Goal: Browse casually

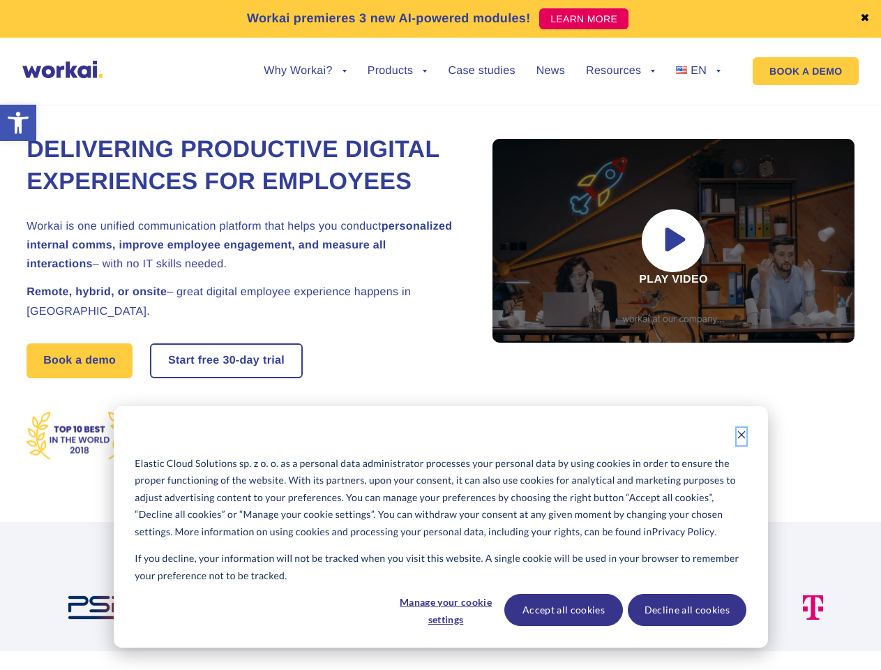
click at [742, 436] on icon "Dismiss cookie banner" at bounding box center [742, 435] width 10 height 10
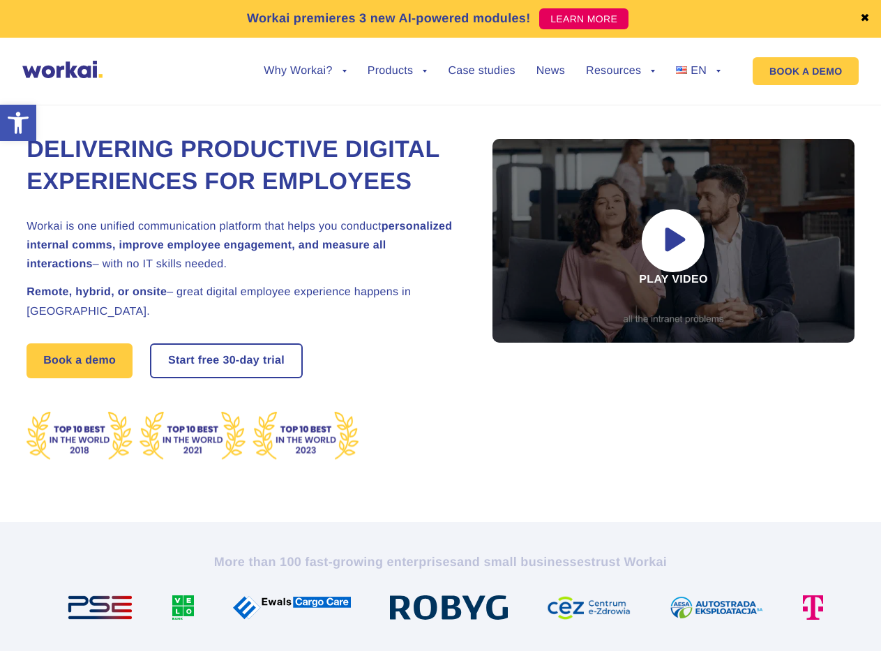
click at [445, 610] on img at bounding box center [454, 607] width 129 height 24
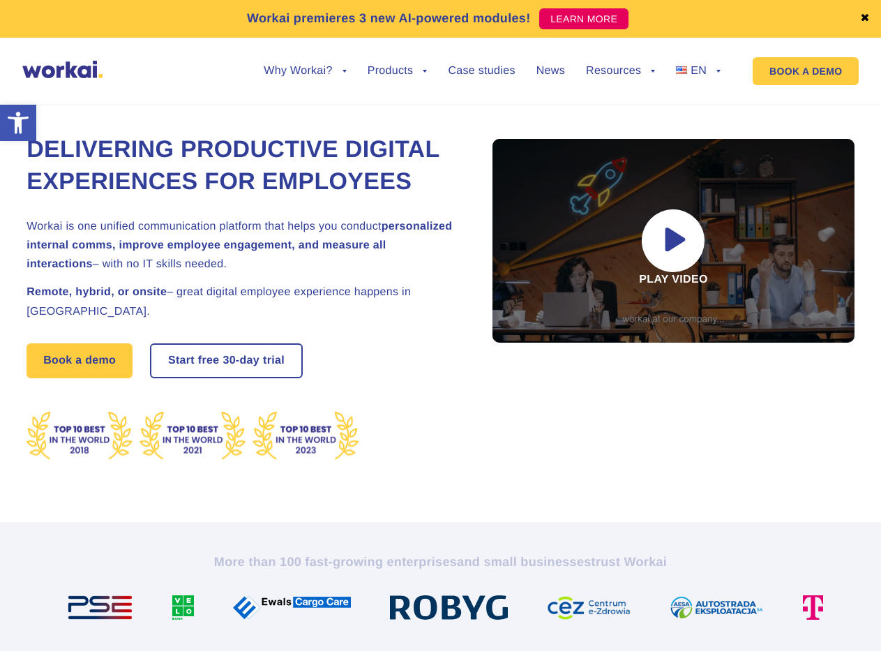
click at [563, 610] on img at bounding box center [594, 607] width 95 height 24
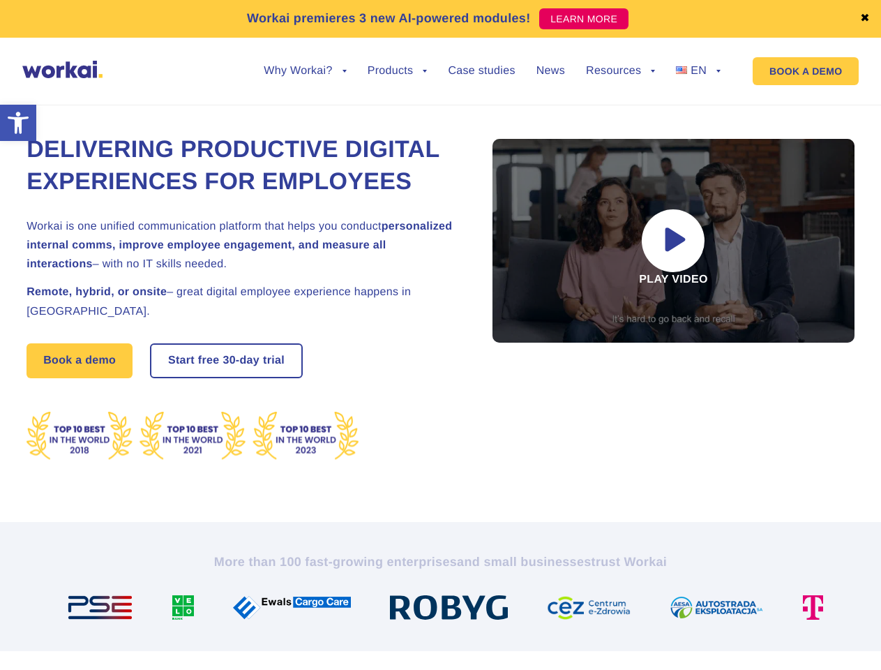
click at [686, 610] on img at bounding box center [722, 607] width 105 height 24
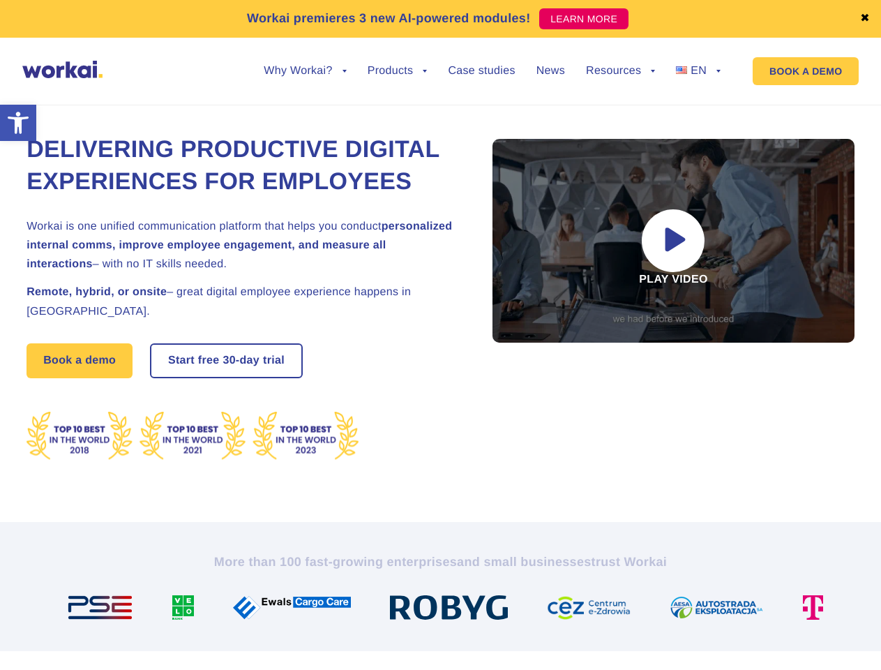
click at [865, 19] on link "✖" at bounding box center [865, 18] width 10 height 11
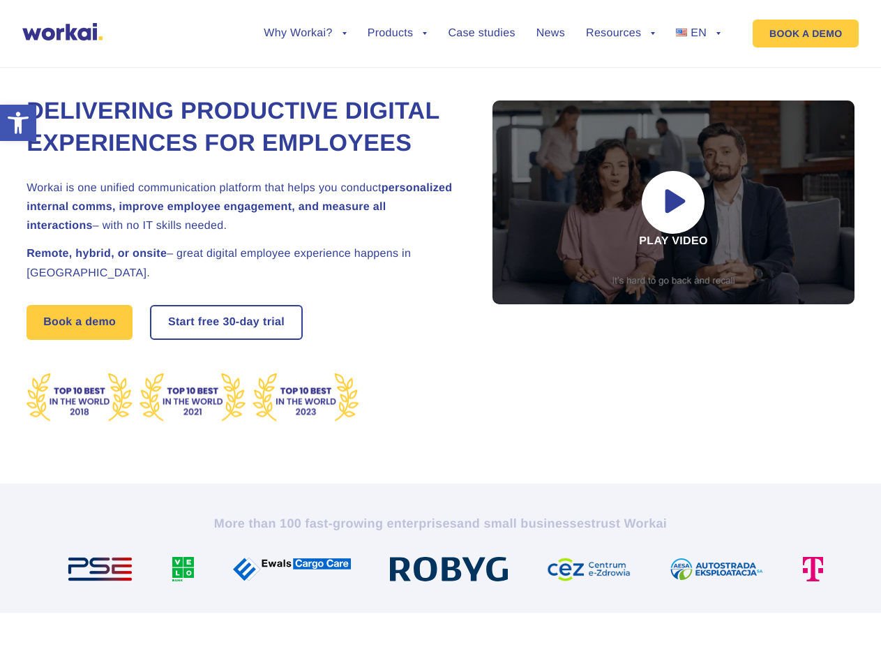
click at [305, 82] on div "Delivering Productive Digital Experiences for Employees Workai is one unified c…" at bounding box center [441, 259] width 828 height 449
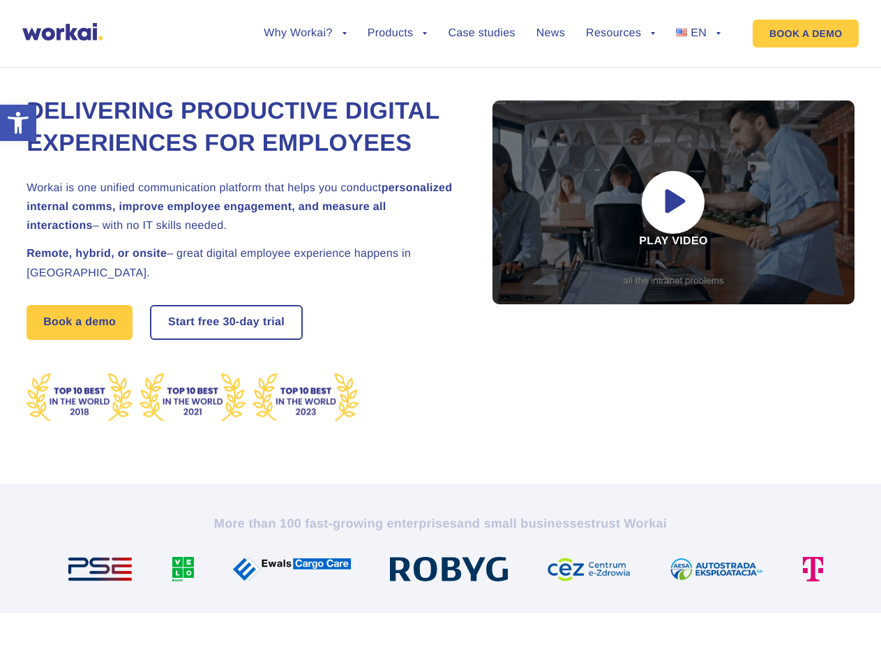
click at [305, 71] on div "Delivering Productive Digital Experiences for Employees Workai is one unified c…" at bounding box center [441, 259] width 828 height 449
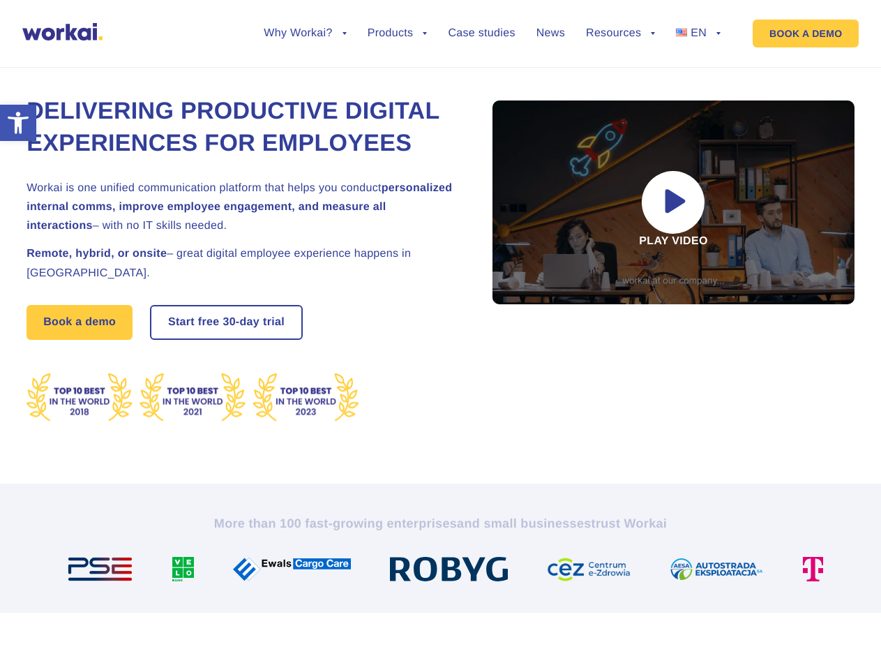
click at [398, 82] on div "Delivering Productive Digital Experiences for Employees Workai is one unified c…" at bounding box center [441, 259] width 828 height 449
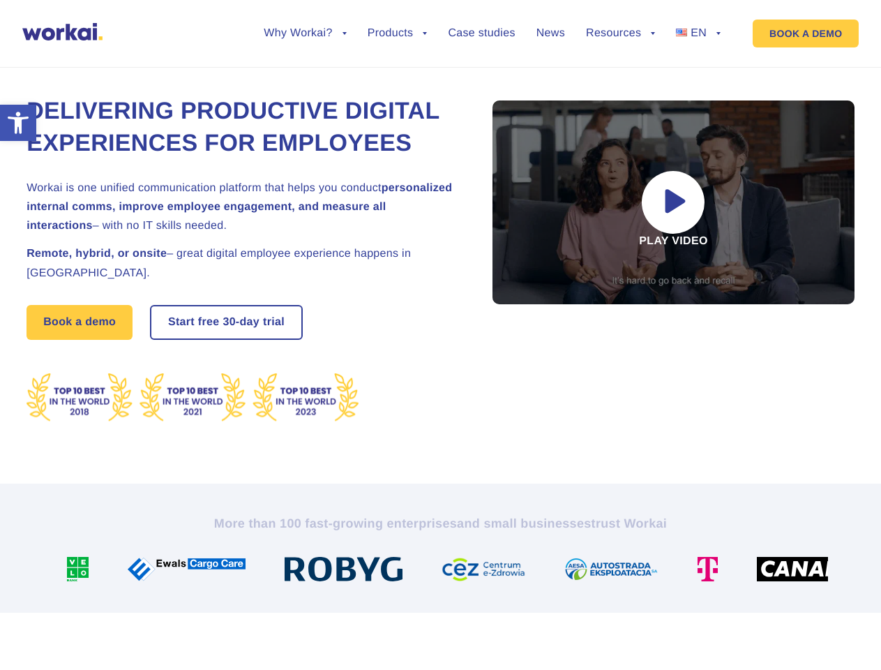
click at [620, 82] on div "Delivering Productive Digital Experiences for Employees Workai is one unified c…" at bounding box center [441, 259] width 828 height 449
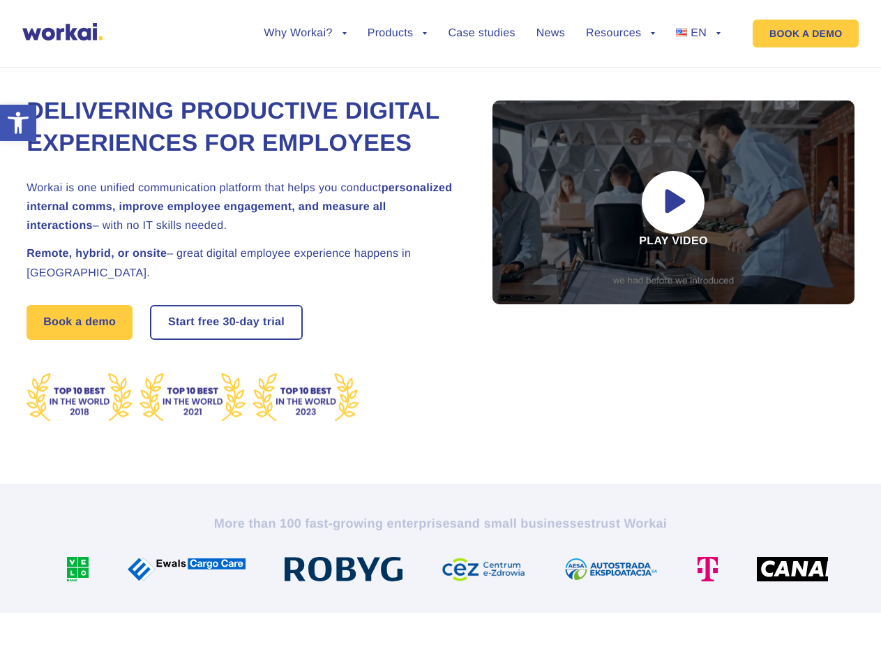
click at [620, 71] on div "Delivering Productive Digital Experiences for Employees Workai is one unified c…" at bounding box center [441, 259] width 828 height 449
